Goal: Contribute content: Add original content to the website for others to see

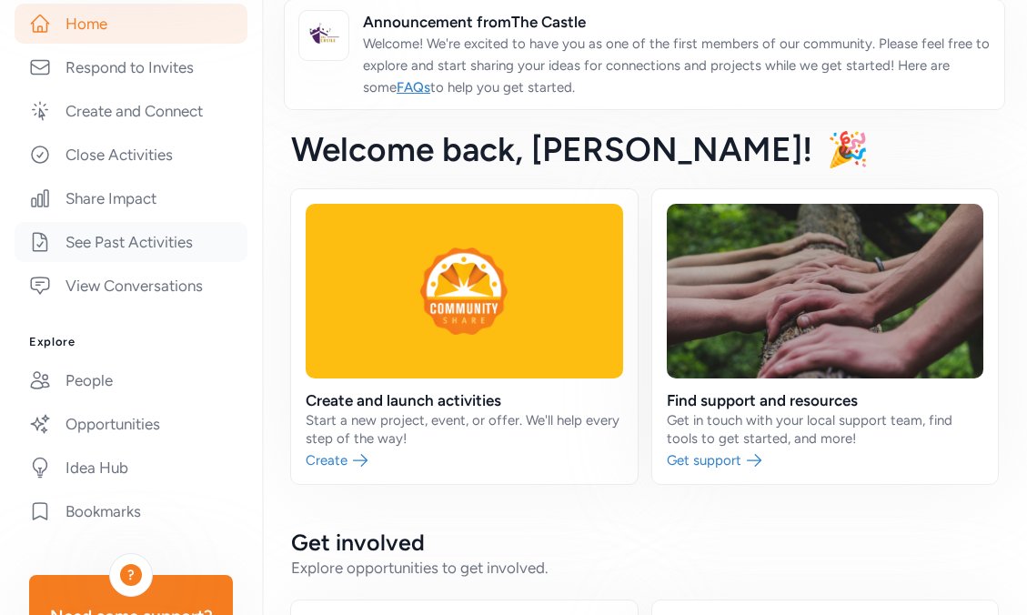
scroll to position [412, 0]
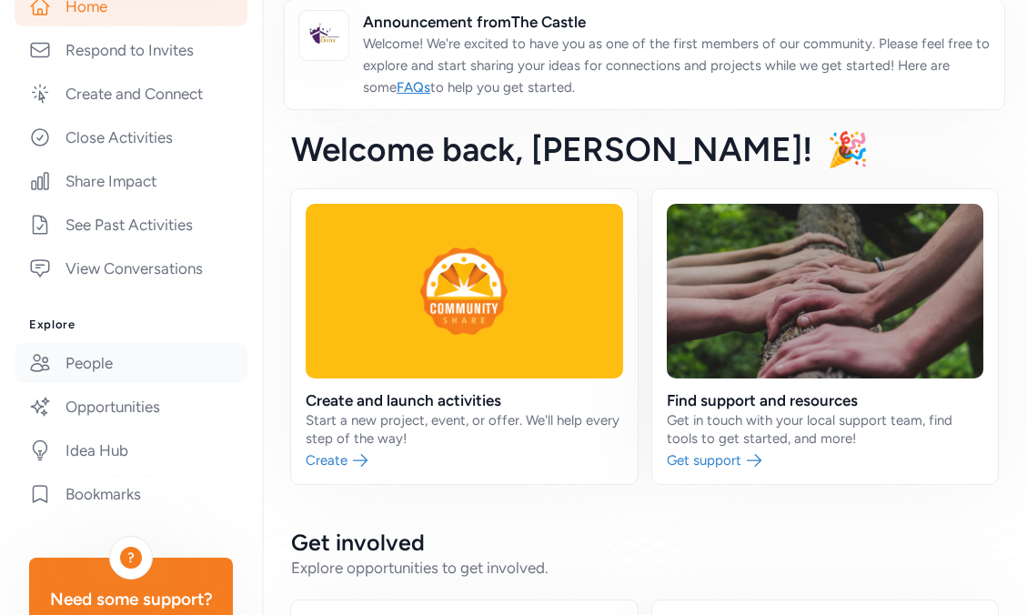
click at [97, 370] on link "People" at bounding box center [131, 363] width 233 height 40
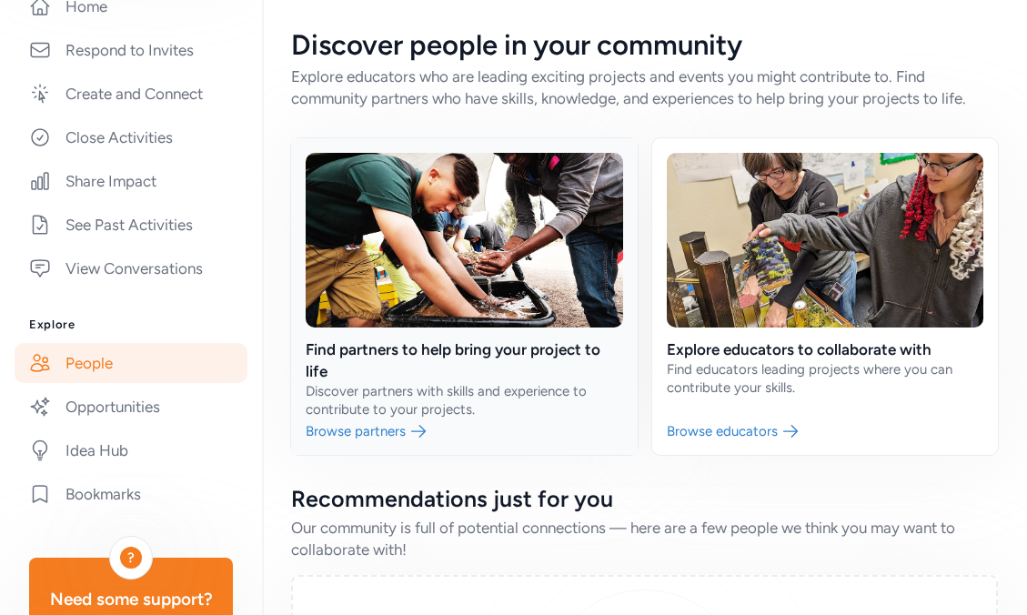
click at [488, 352] on link at bounding box center [464, 296] width 347 height 317
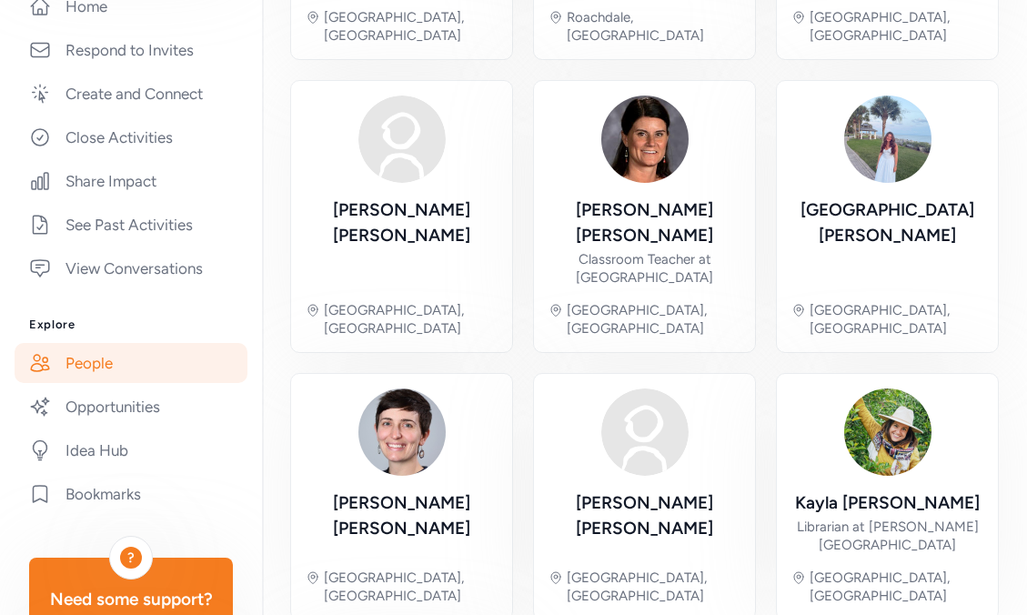
scroll to position [1022, 0]
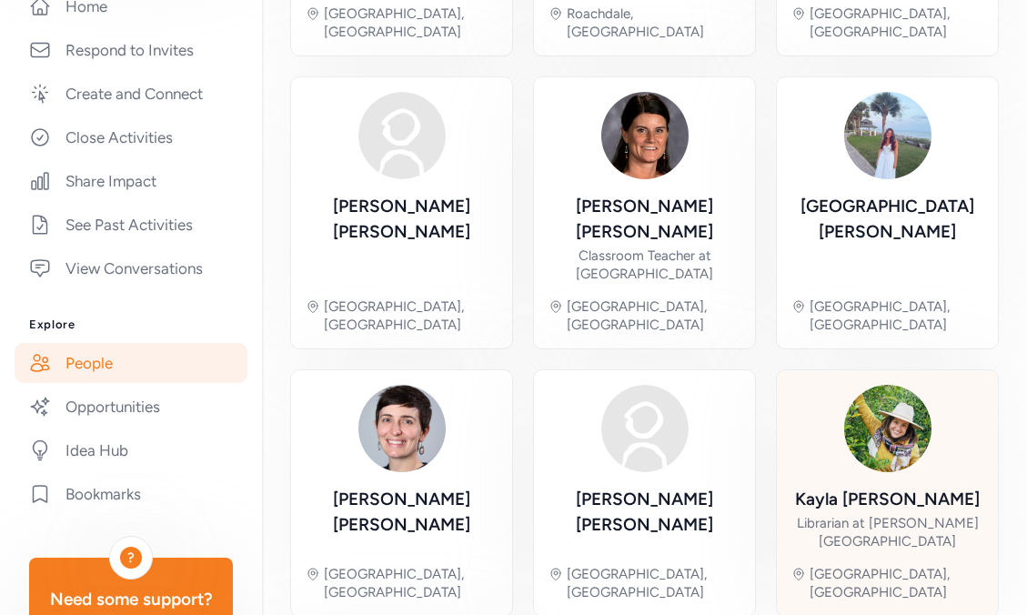
click at [894, 385] on img at bounding box center [887, 428] width 87 height 87
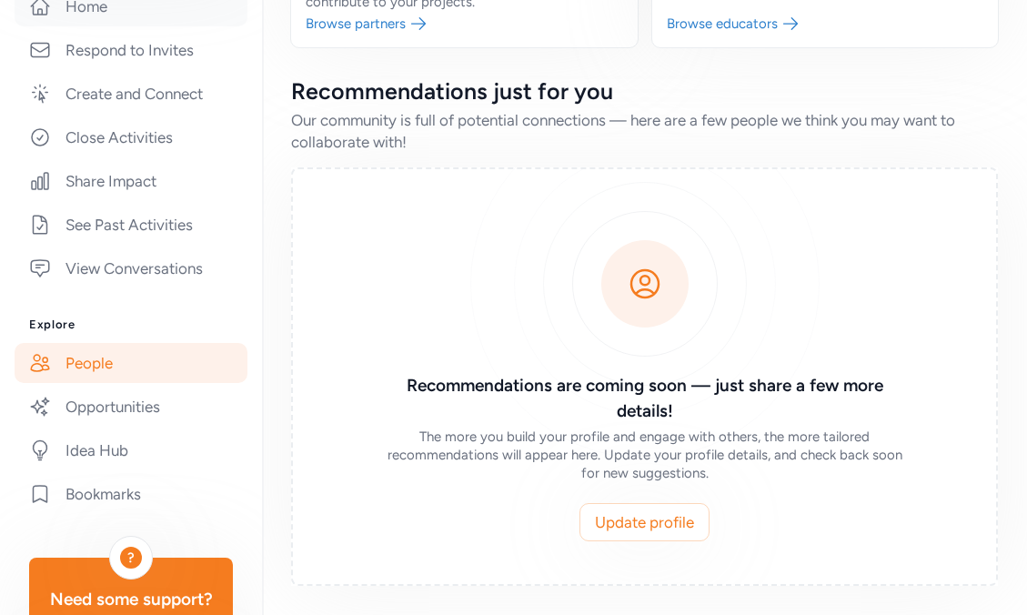
scroll to position [408, 0]
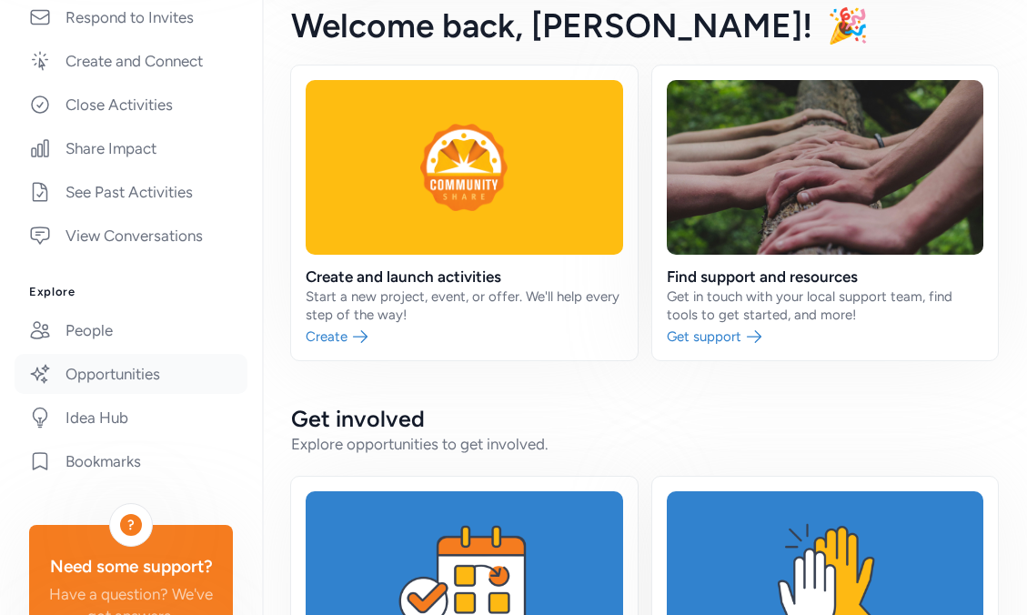
scroll to position [446, 0]
click at [77, 326] on link "People" at bounding box center [131, 329] width 233 height 40
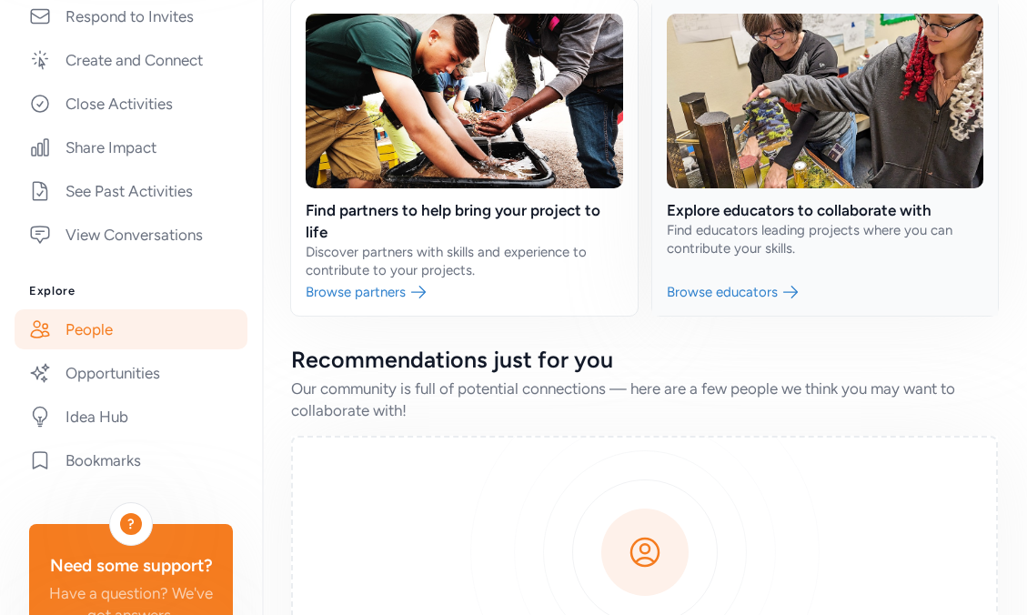
click at [725, 208] on link at bounding box center [825, 157] width 347 height 317
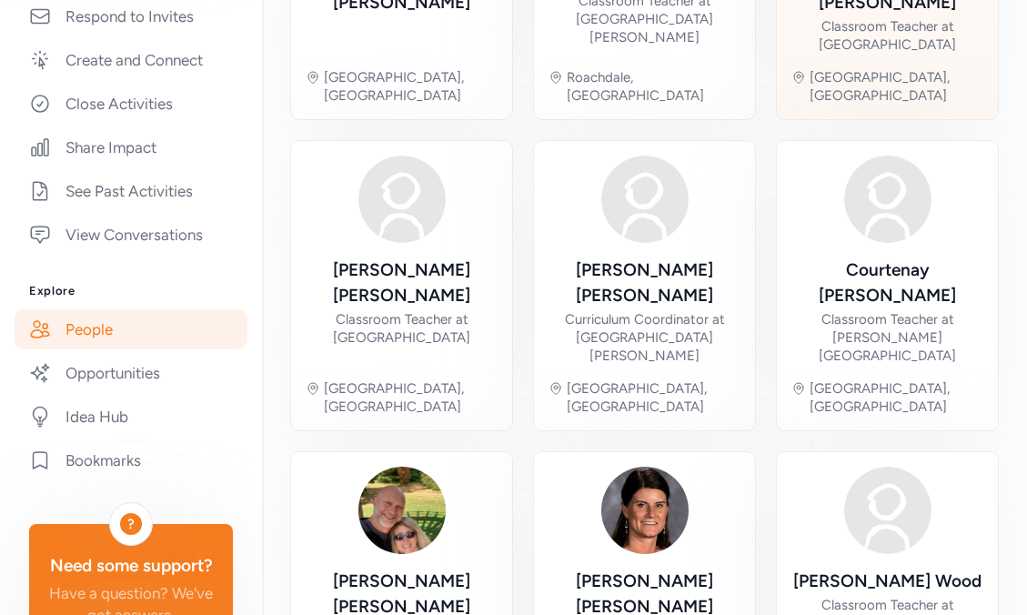
scroll to position [356, 0]
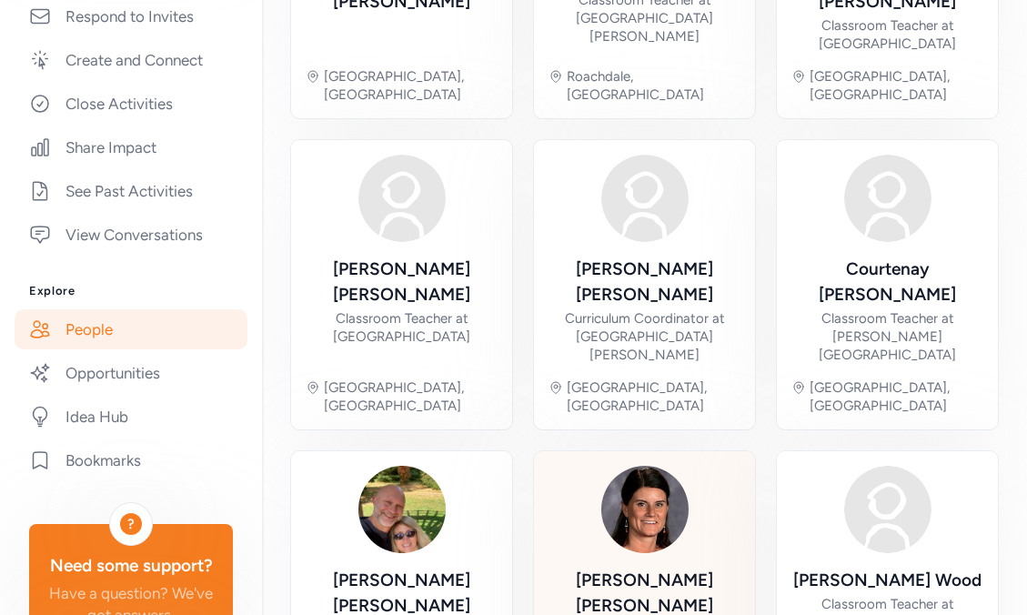
click at [660, 466] on img at bounding box center [644, 509] width 87 height 87
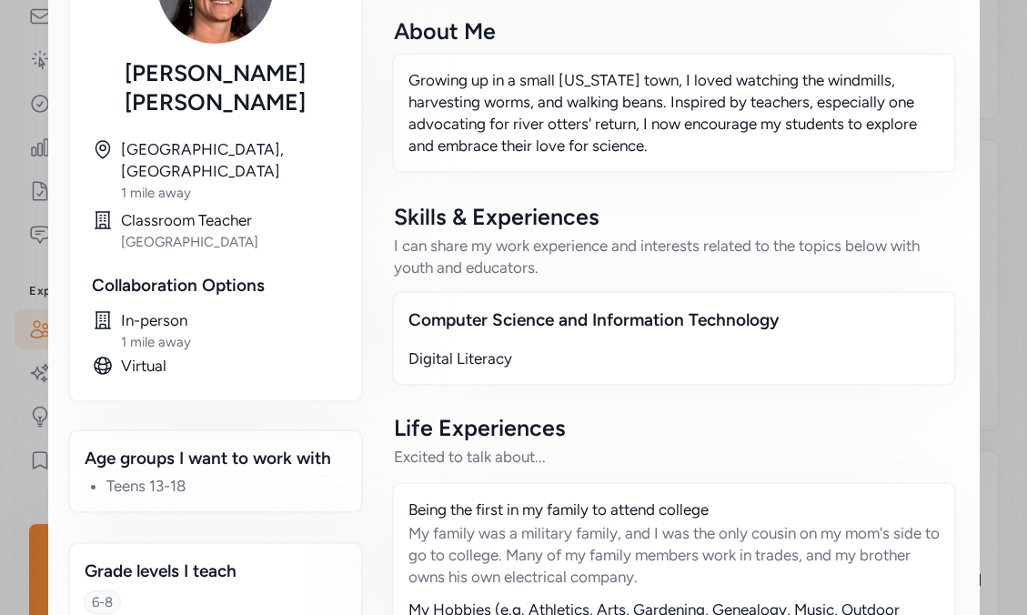
scroll to position [411, 0]
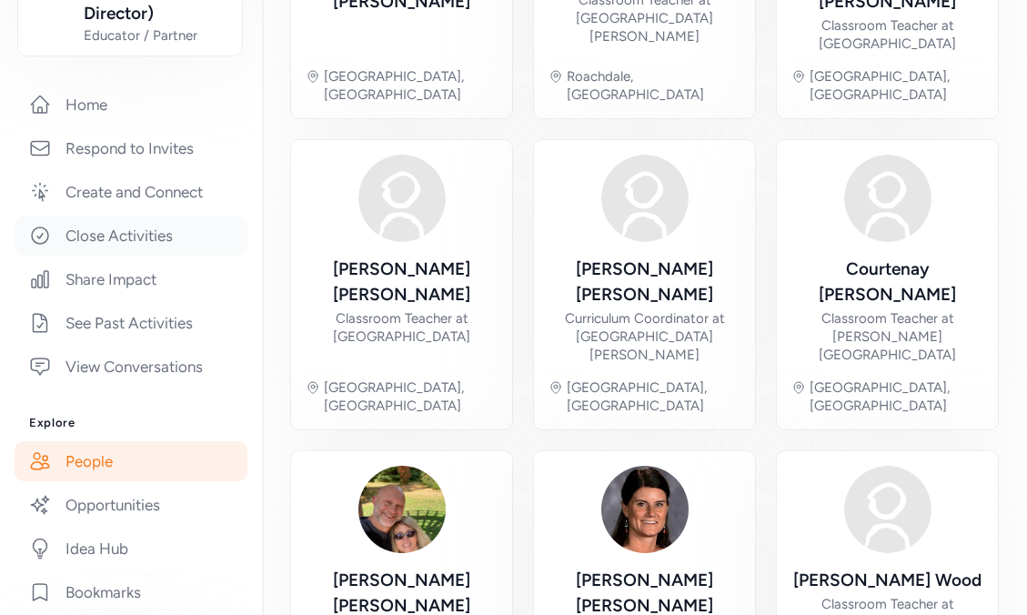
scroll to position [204, 0]
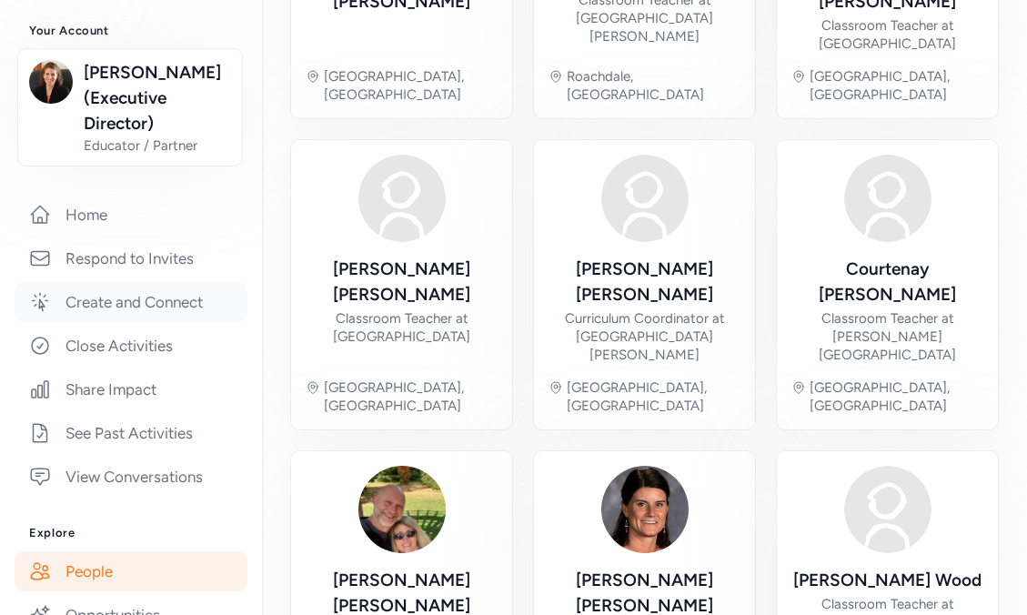
click at [192, 304] on link "Create and Connect" at bounding box center [131, 302] width 233 height 40
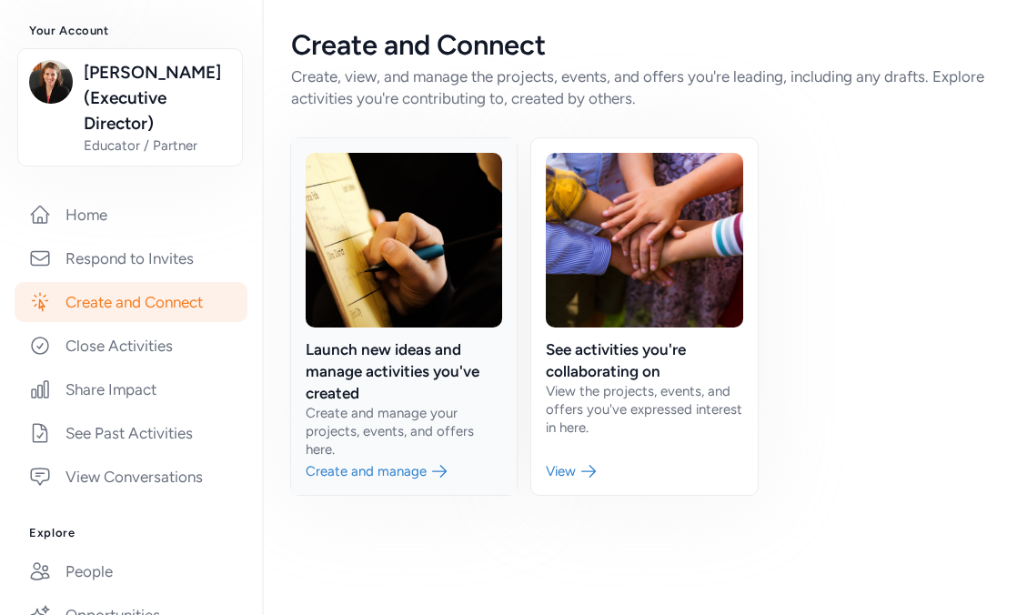
click at [407, 350] on link at bounding box center [404, 316] width 226 height 357
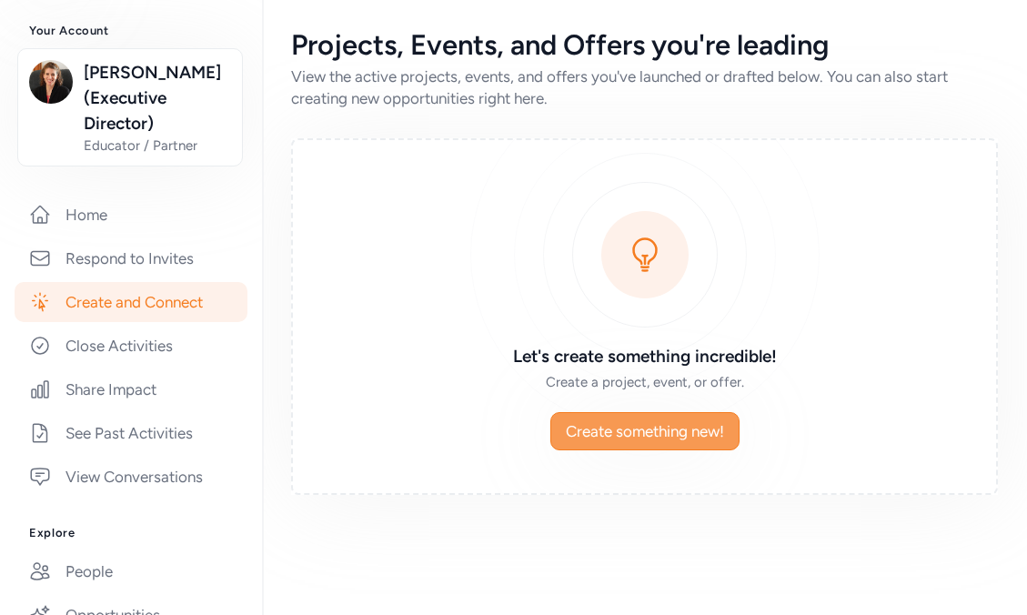
click at [612, 437] on span "Create something new!" at bounding box center [645, 431] width 158 height 22
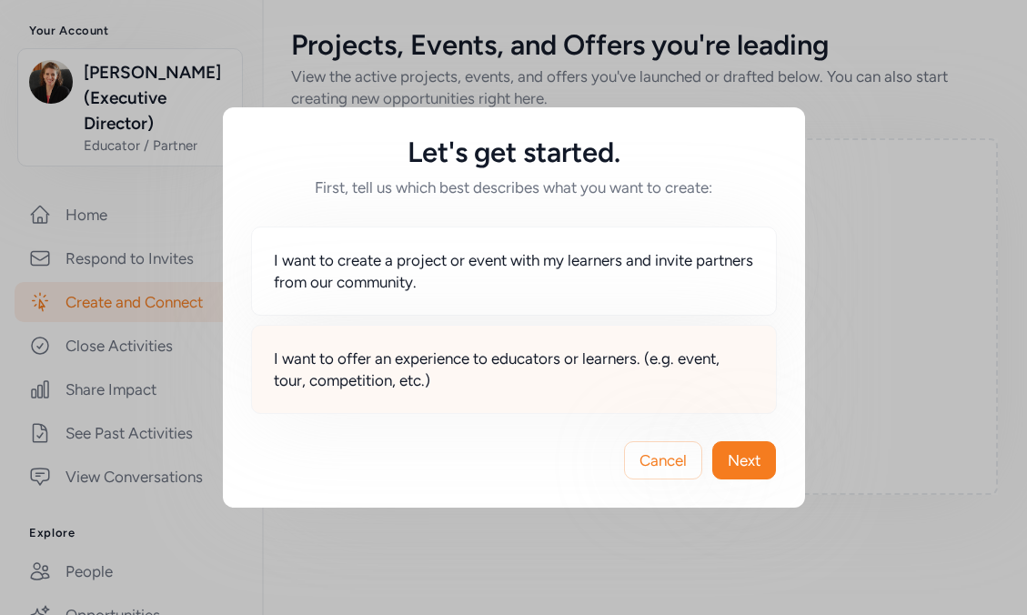
click at [469, 361] on span "I want to offer an experience to educators or learners. (e.g. event, tour, comp…" at bounding box center [514, 369] width 480 height 44
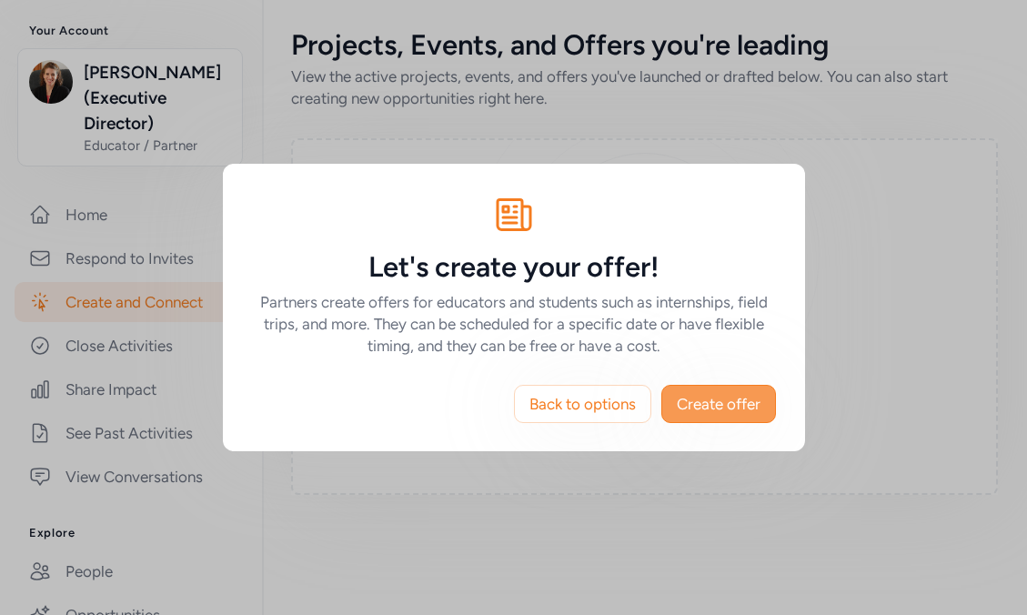
click at [670, 392] on button "Create offer" at bounding box center [718, 404] width 115 height 38
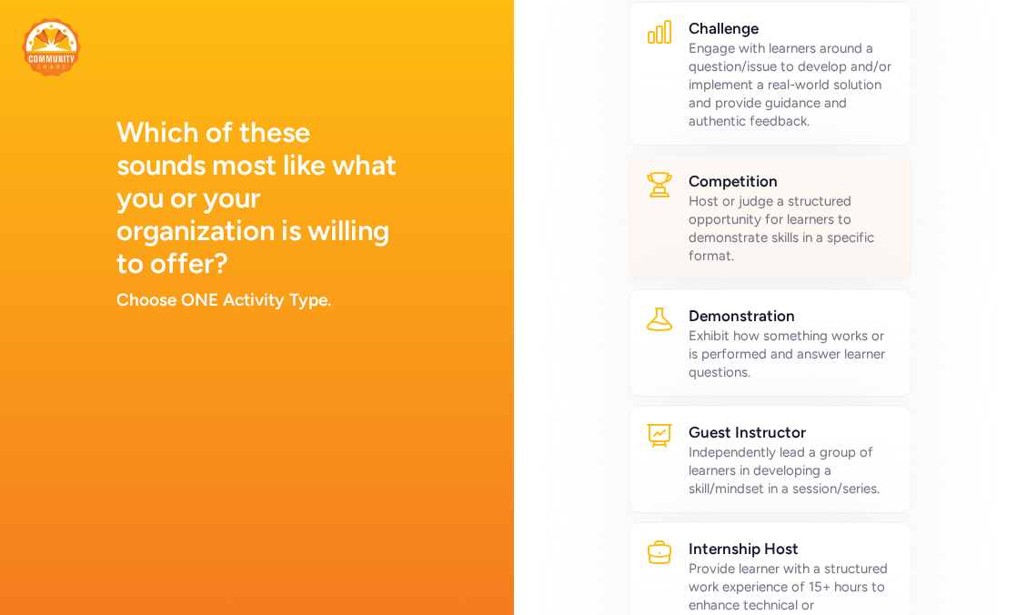
scroll to position [250, 0]
